Goal: Obtain resource: Obtain resource

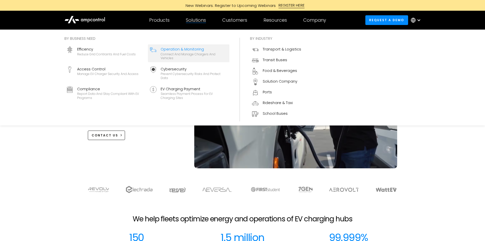
click at [180, 54] on div "Connect and manage chargers and vehicles" at bounding box center [194, 56] width 67 height 8
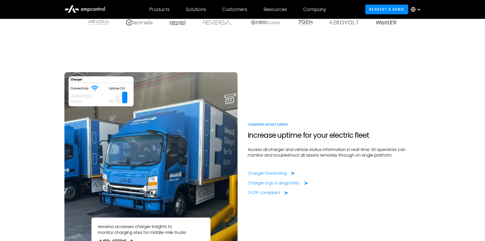
scroll to position [331, 0]
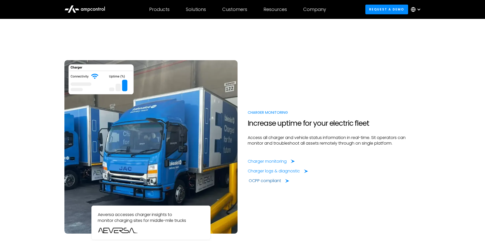
click at [260, 182] on div "OCPP compliant" at bounding box center [265, 181] width 32 height 6
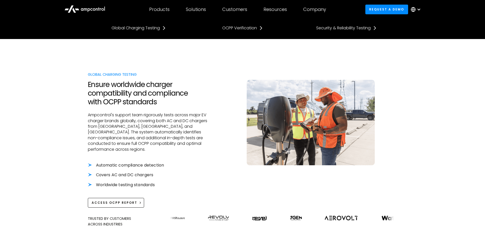
scroll to position [127, 0]
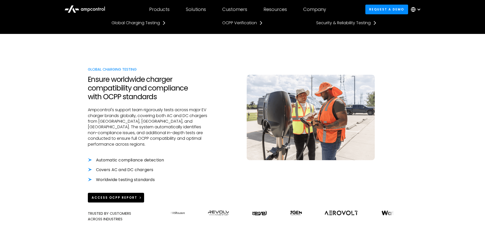
click at [123, 195] on div "Access OCPP Report" at bounding box center [115, 197] width 46 height 5
